Goal: Task Accomplishment & Management: Manage account settings

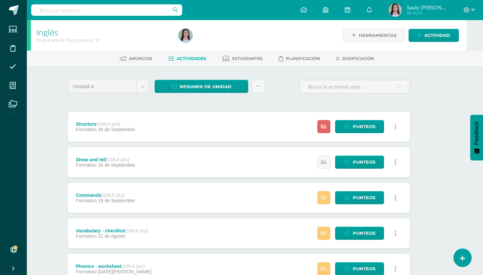
scroll to position [0, 16]
click at [259, 89] on icon at bounding box center [259, 87] width 6 height 6
click at [232, 108] on link "Enviar punteos a revision" at bounding box center [242, 108] width 74 height 16
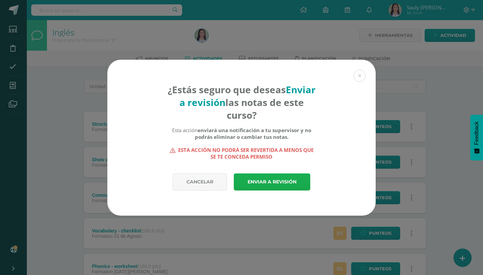
click at [261, 186] on link "Enviar a revisión" at bounding box center [272, 182] width 77 height 17
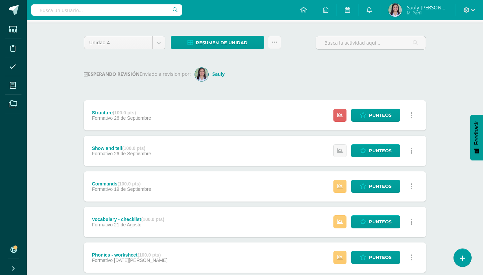
scroll to position [42, 0]
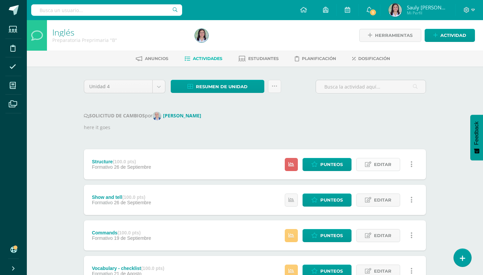
click at [369, 161] on link "Editar" at bounding box center [378, 164] width 44 height 13
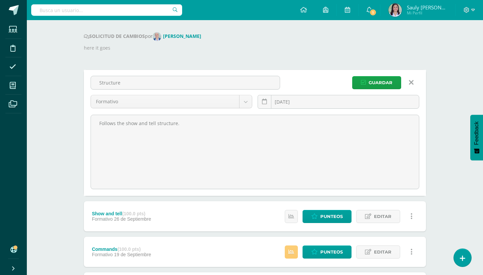
scroll to position [91, 0]
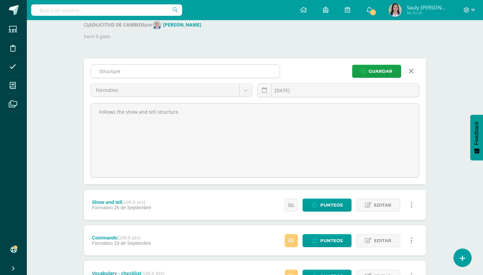
click at [125, 67] on input "Structure" at bounding box center [185, 71] width 189 height 13
type input "Show and tell - Structure"
click at [352, 69] on div "Guardar" at bounding box center [385, 71] width 72 height 13
click at [359, 71] on button "Guardar" at bounding box center [376, 71] width 49 height 13
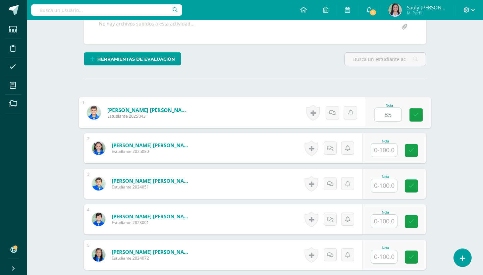
type input "85"
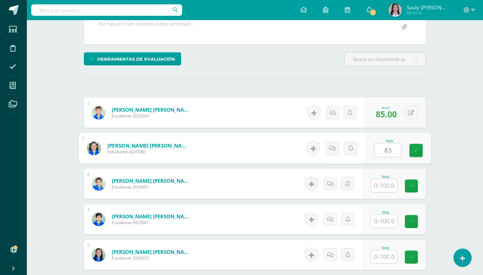
type input "83"
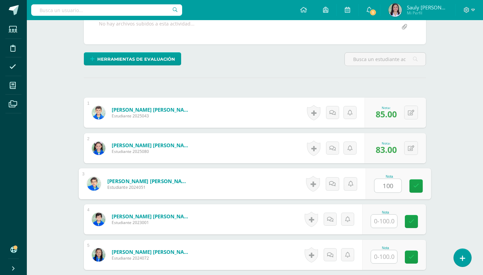
type input "100"
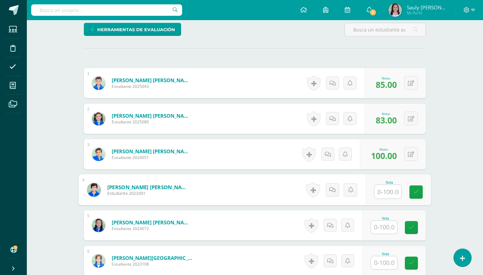
scroll to position [180, 0]
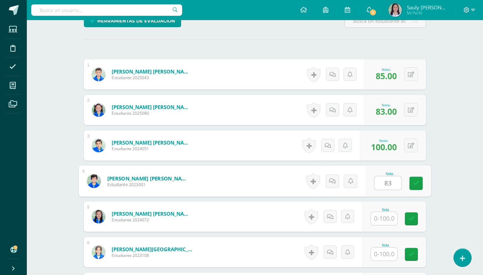
type input "83"
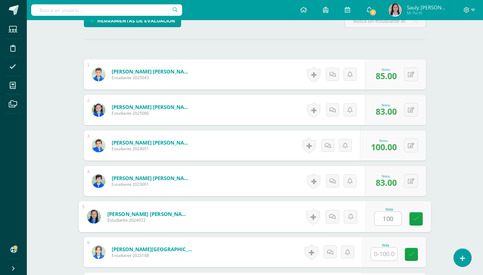
type input "100"
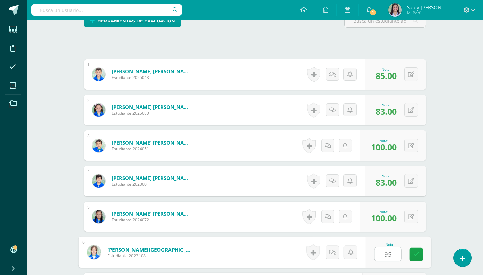
type input "95"
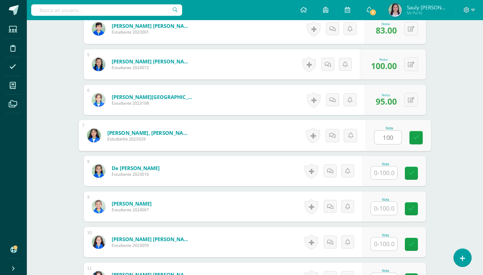
type input "100"
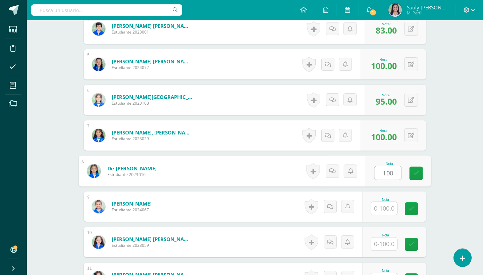
type input "100"
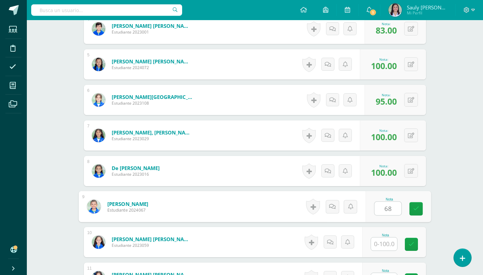
type input "68"
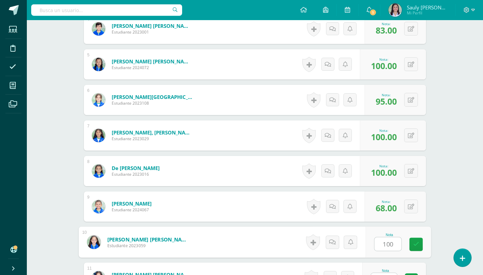
type input "100"
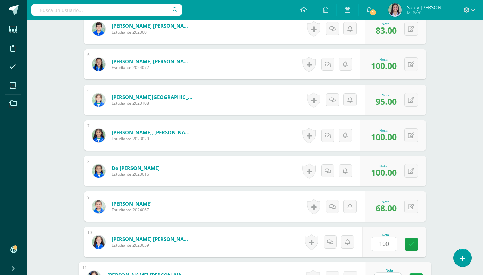
scroll to position [475, 0]
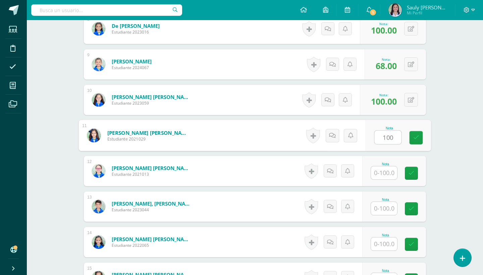
type input "100"
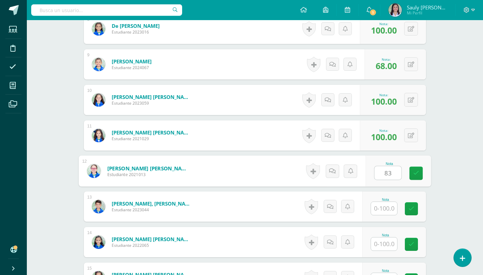
type input "83"
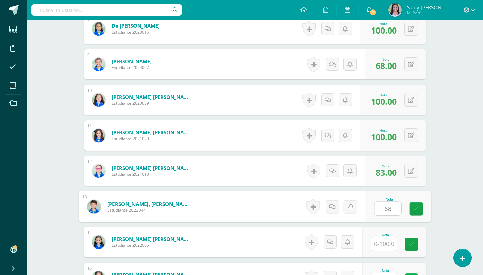
type input "68"
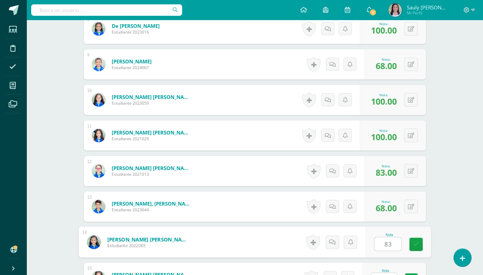
type input "83"
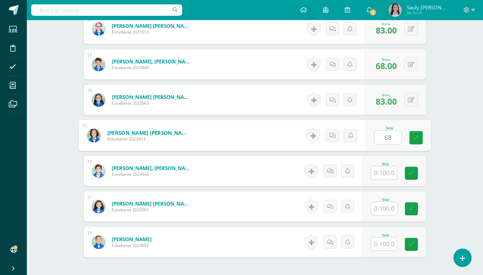
type input "68"
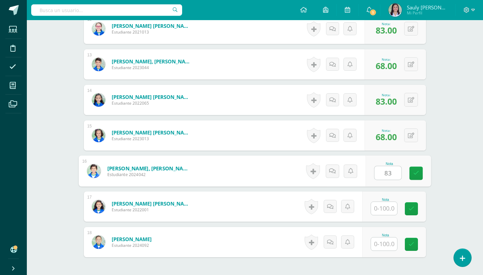
type input "83"
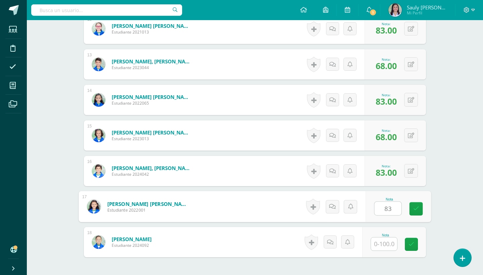
type input "83"
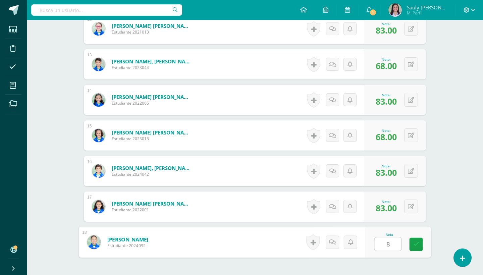
type input "83"
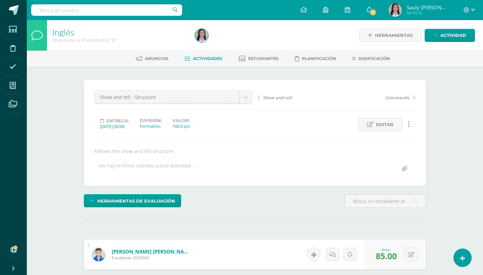
scroll to position [0, 0]
click at [194, 57] on span "Actividades" at bounding box center [208, 58] width 30 height 5
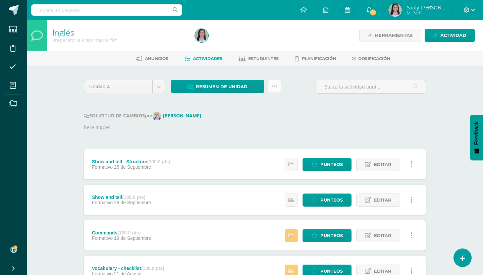
click at [274, 85] on icon at bounding box center [275, 87] width 6 height 6
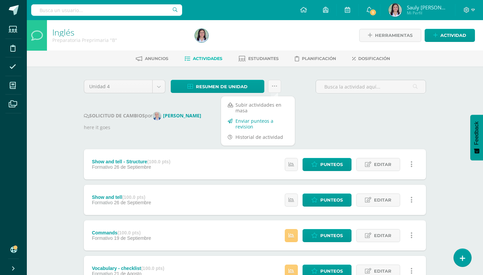
click at [255, 119] on link "Enviar punteos a revision" at bounding box center [258, 124] width 74 height 16
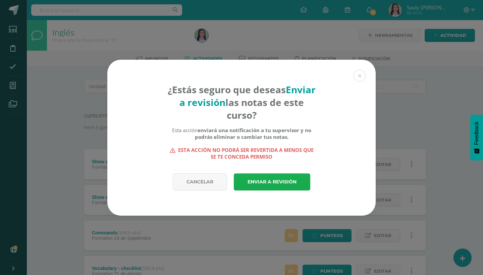
click at [264, 182] on link "Enviar a revisión" at bounding box center [272, 182] width 77 height 17
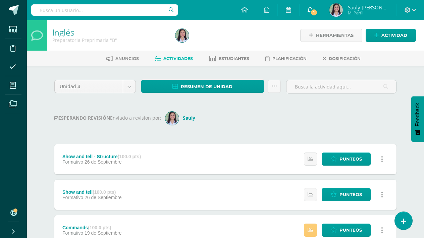
click at [304, 12] on link "1" at bounding box center [310, 10] width 21 height 20
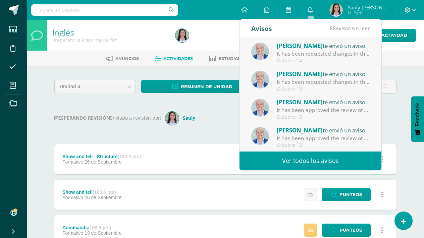
click at [233, 147] on div "Show and tell - Structure (100.0 pts) Formativo [DATE] Estatus de Actividad: 0 …" at bounding box center [225, 159] width 342 height 30
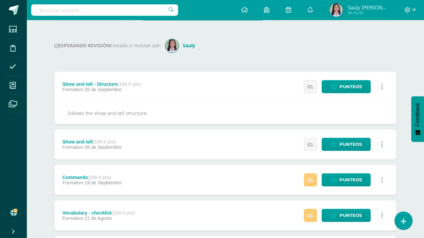
scroll to position [73, 0]
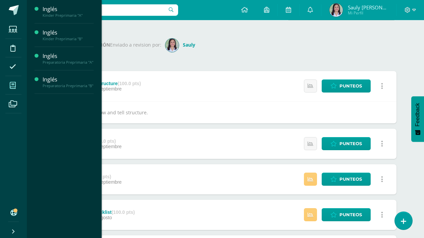
click at [19, 88] on span at bounding box center [12, 85] width 15 height 15
click at [15, 83] on icon at bounding box center [13, 85] width 6 height 7
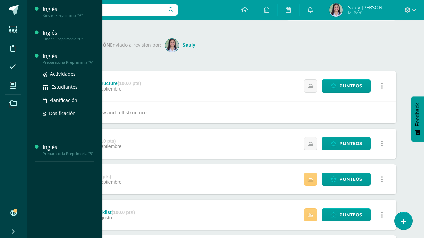
click at [52, 56] on div "Inglés" at bounding box center [68, 56] width 51 height 8
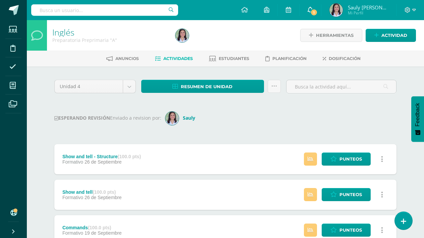
click at [315, 11] on span "1" at bounding box center [313, 12] width 7 height 7
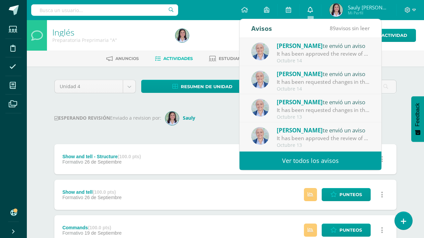
click at [314, 10] on link "0" at bounding box center [310, 10] width 21 height 20
click at [237, 157] on div "Show and tell - Structure (100.0 pts) Formativo [DATE] Estatus de Actividad: 1 …" at bounding box center [225, 159] width 342 height 30
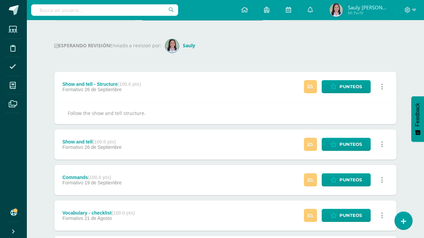
scroll to position [73, 0]
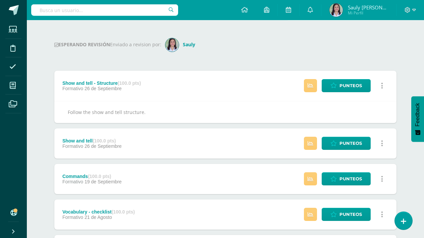
click at [379, 88] on link at bounding box center [382, 85] width 13 height 13
click at [383, 86] on link at bounding box center [382, 85] width 13 height 13
click at [375, 61] on div "Unidad 4 Unidad 1 Unidad 2 Unidad 3 Unidad 4 Resumen de unidad Descargar como H…" at bounding box center [226, 169] width 348 height 326
click at [298, 78] on div "Estatus de Actividad: 1 Estudiantes sin calificar 0 Estudiantes con cero Media …" at bounding box center [345, 86] width 103 height 30
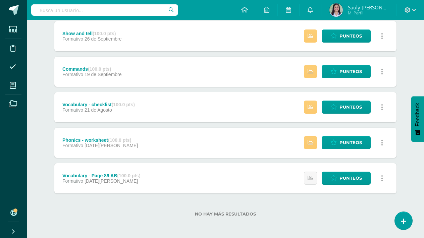
scroll to position [159, 0]
